Goal: Task Accomplishment & Management: Manage account settings

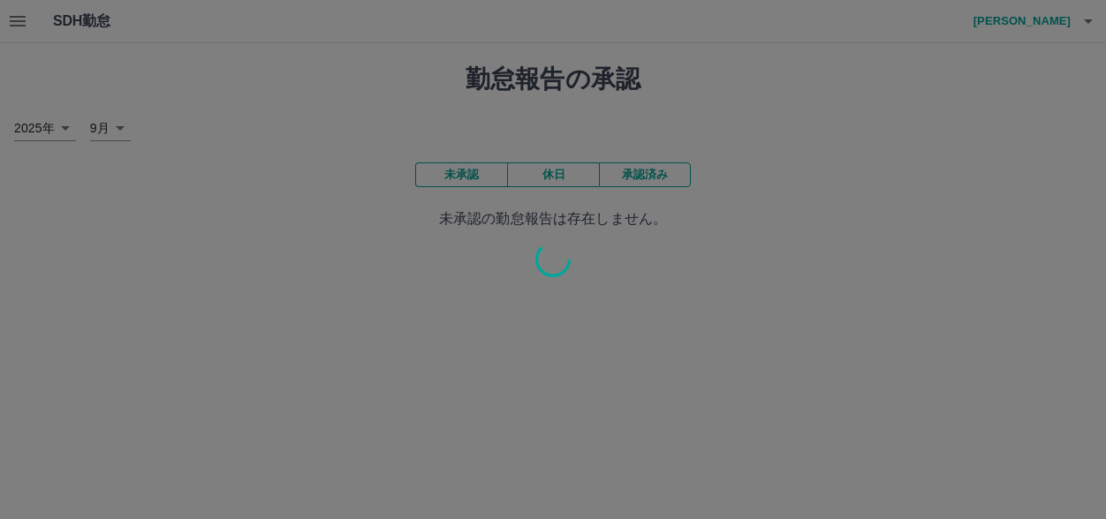
click at [19, 23] on div at bounding box center [553, 259] width 1106 height 519
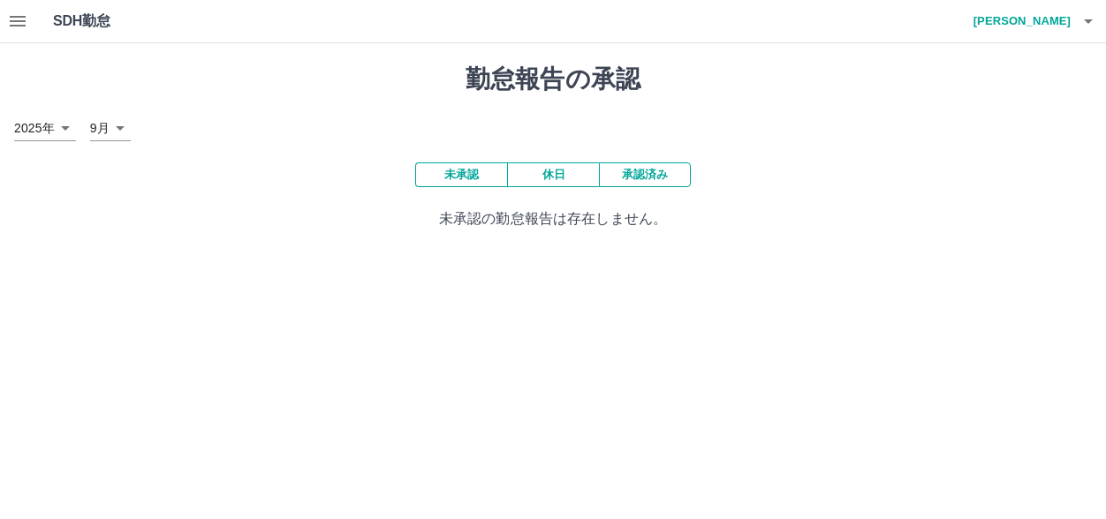
click at [25, 26] on icon "button" at bounding box center [18, 21] width 16 height 11
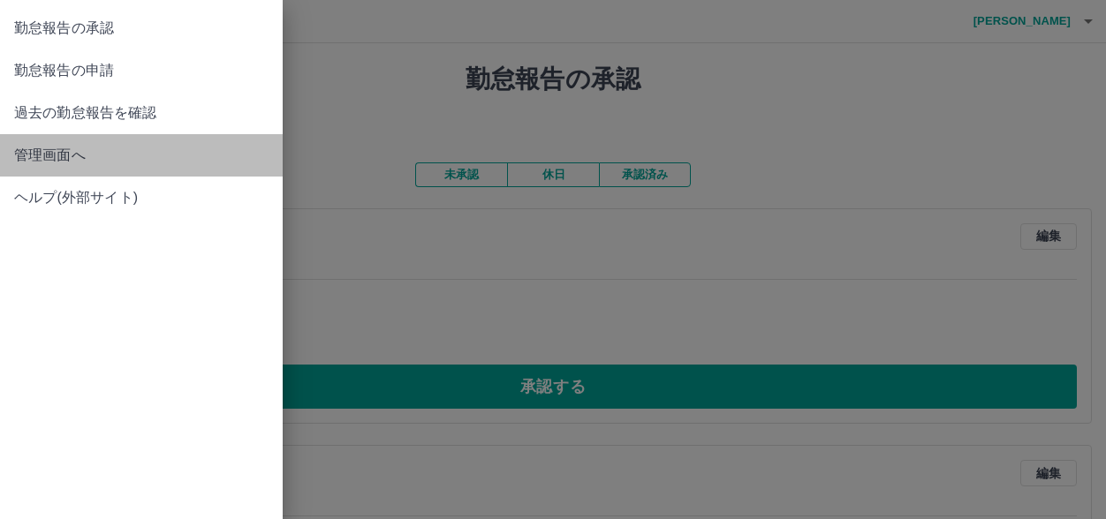
click at [71, 160] on span "管理画面へ" at bounding box center [141, 155] width 254 height 21
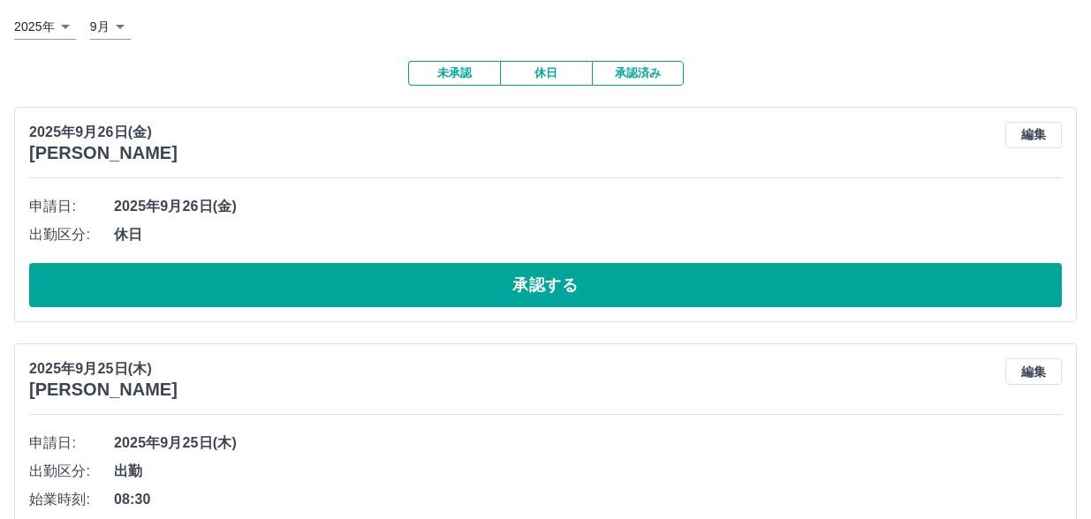
scroll to position [177, 0]
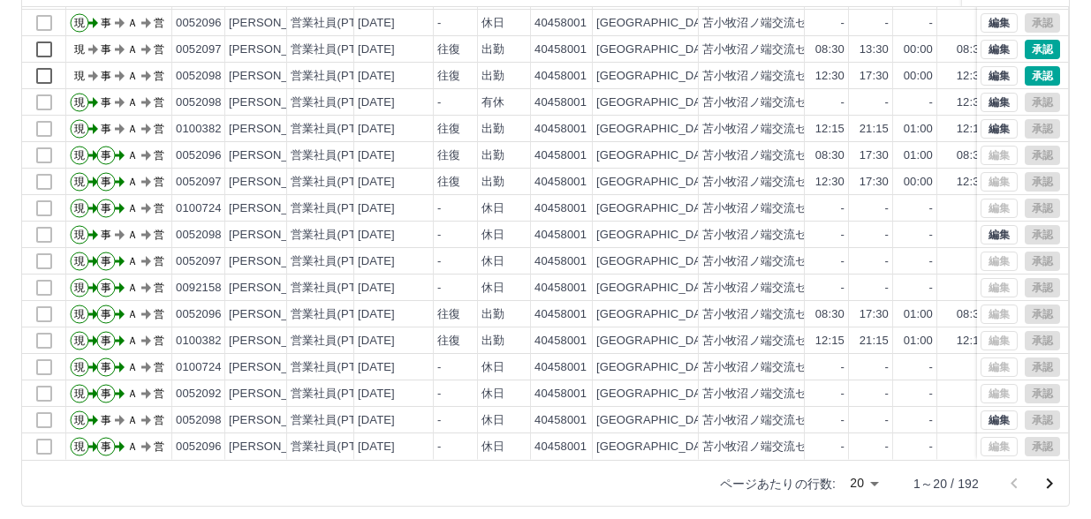
scroll to position [227, 0]
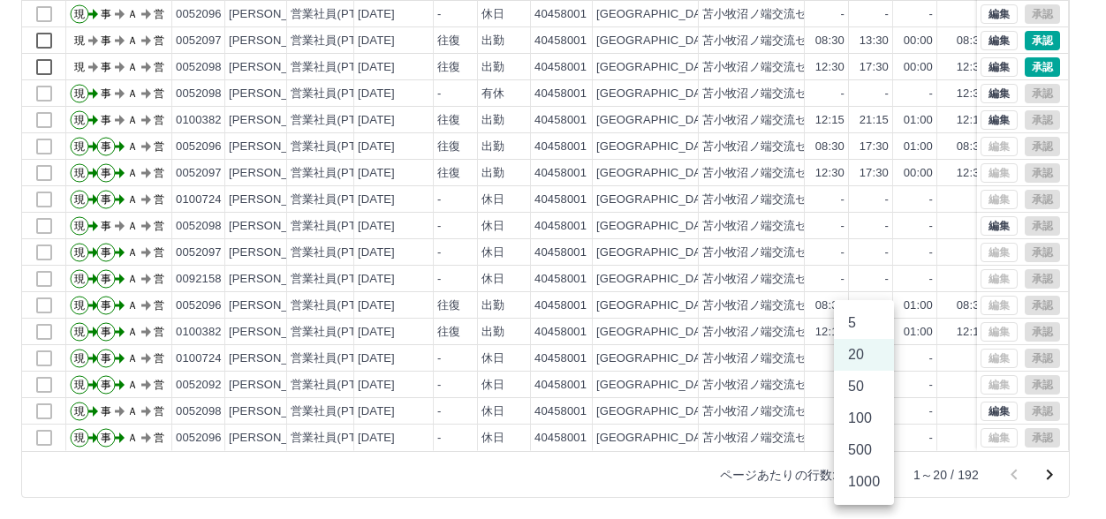
click at [879, 475] on body "SDH勤怠 鈴木　正則 勤務実績承認 前月 2025年09月 次月 今月 月選択 承認モード 削除モード 一括承認 列一覧 0 フィルター 行間隔 エクスポー…" at bounding box center [553, 146] width 1106 height 746
click at [863, 382] on li "50" at bounding box center [864, 387] width 60 height 32
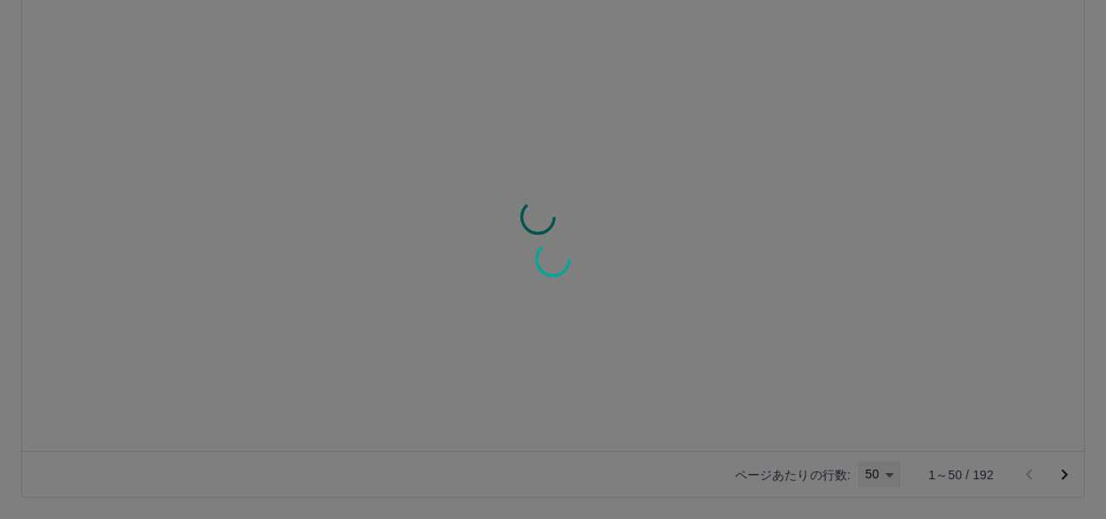
type input "**"
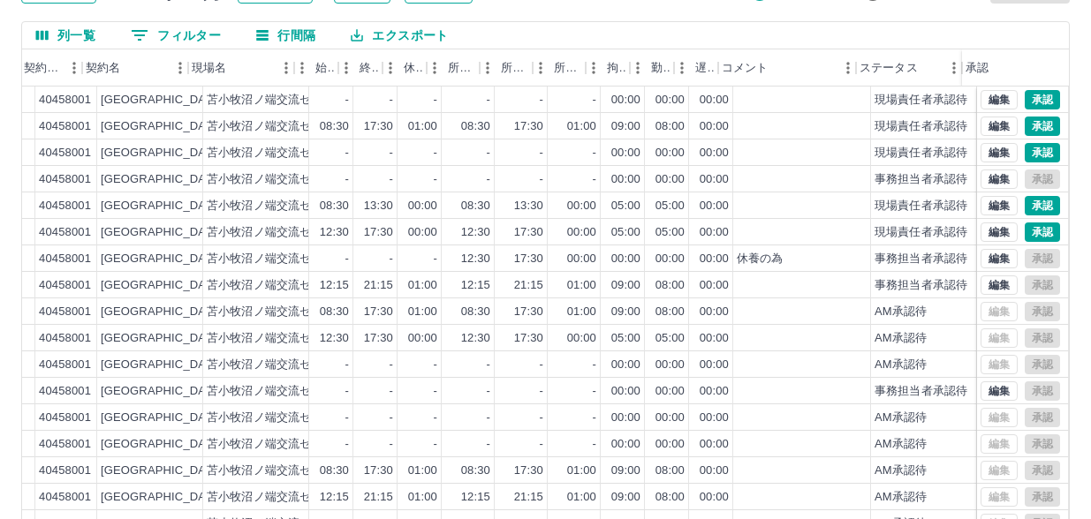
scroll to position [0, 0]
